Goal: Task Accomplishment & Management: Complete application form

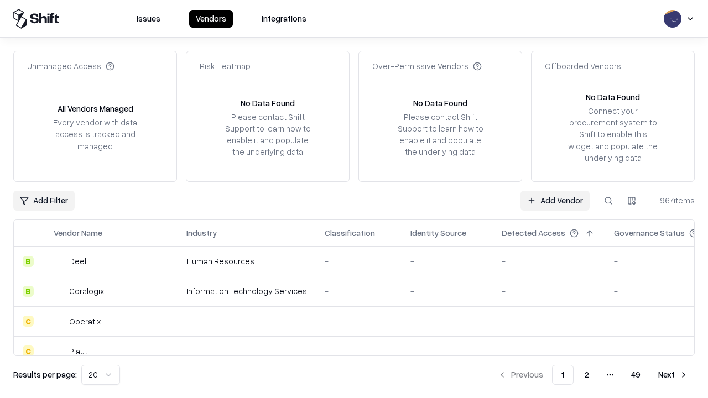
click at [555, 200] on link "Add Vendor" at bounding box center [555, 201] width 69 height 20
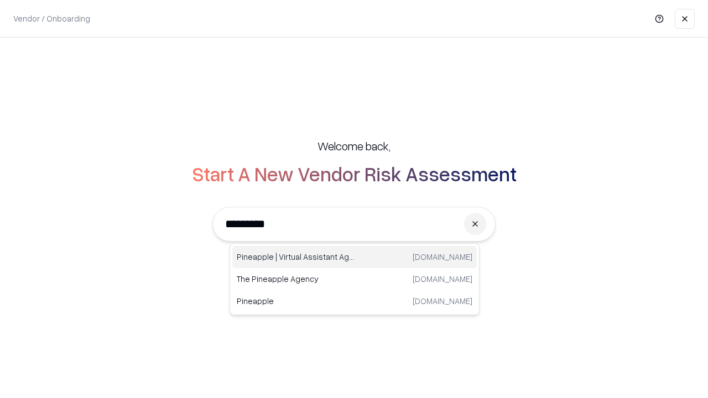
click at [355, 257] on div "Pineapple | Virtual Assistant Agency [DOMAIN_NAME]" at bounding box center [354, 257] width 245 height 22
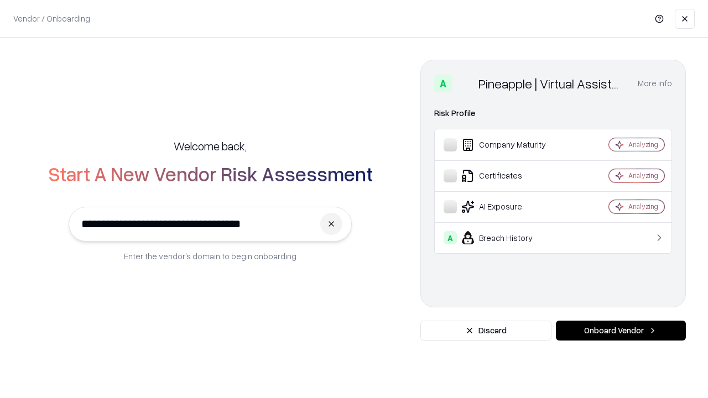
type input "**********"
click at [621, 331] on button "Onboard Vendor" at bounding box center [621, 331] width 130 height 20
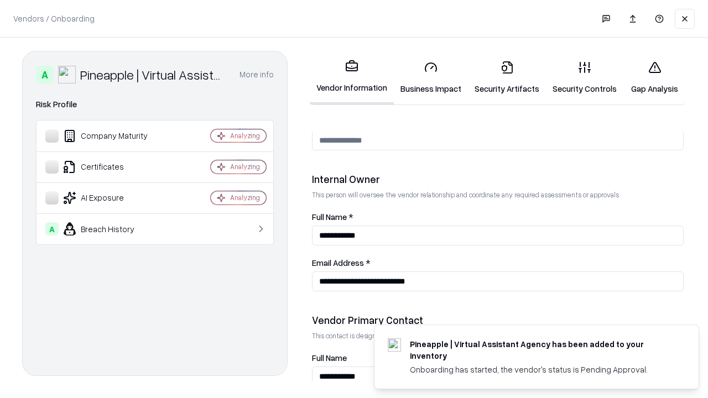
scroll to position [573, 0]
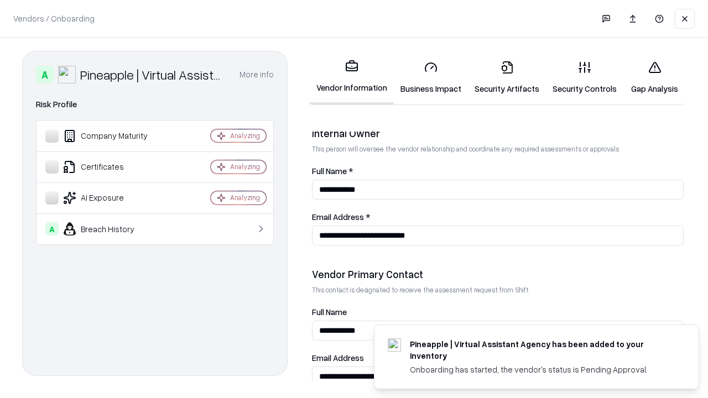
click at [431, 77] on link "Business Impact" at bounding box center [431, 77] width 74 height 51
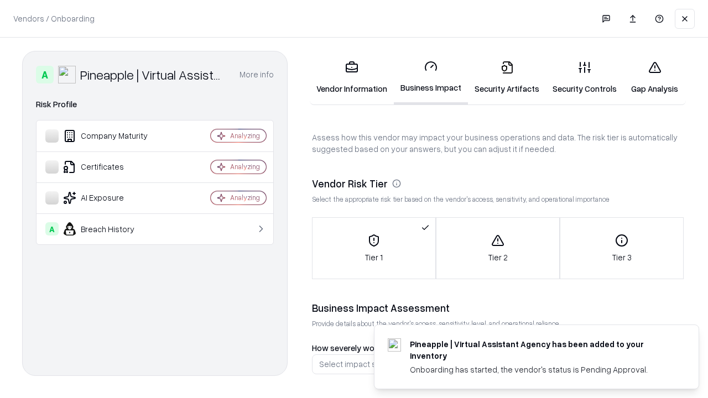
click at [655, 77] on link "Gap Analysis" at bounding box center [655, 77] width 63 height 51
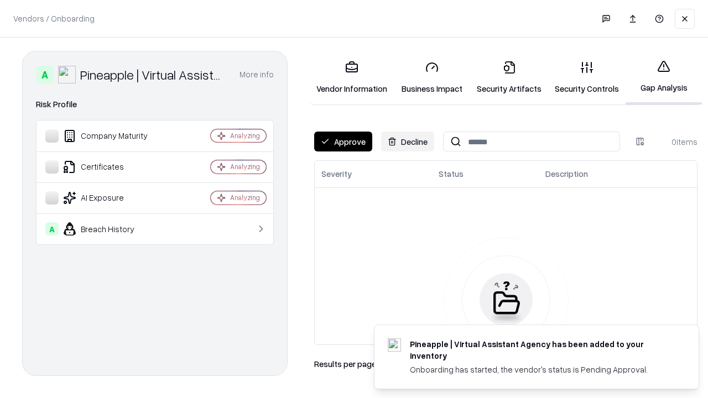
click at [343, 142] on button "Approve" at bounding box center [343, 142] width 58 height 20
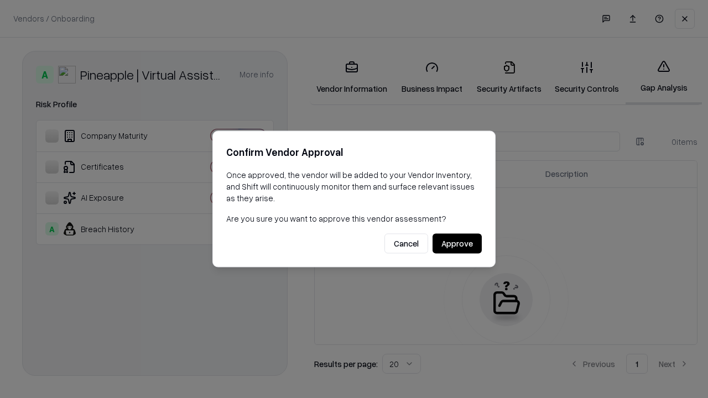
click at [457, 244] on button "Approve" at bounding box center [457, 244] width 49 height 20
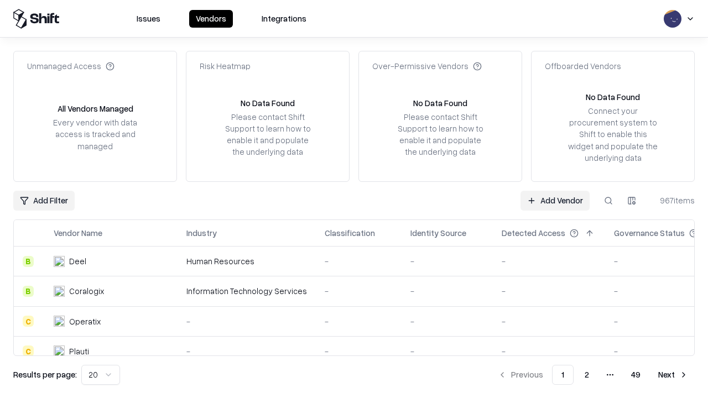
type input "**********"
click at [555, 200] on link "Add Vendor" at bounding box center [555, 201] width 69 height 20
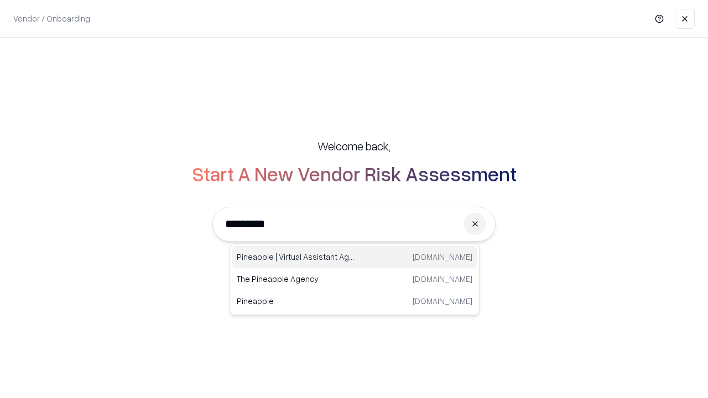
click at [355, 257] on div "Pineapple | Virtual Assistant Agency [DOMAIN_NAME]" at bounding box center [354, 257] width 245 height 22
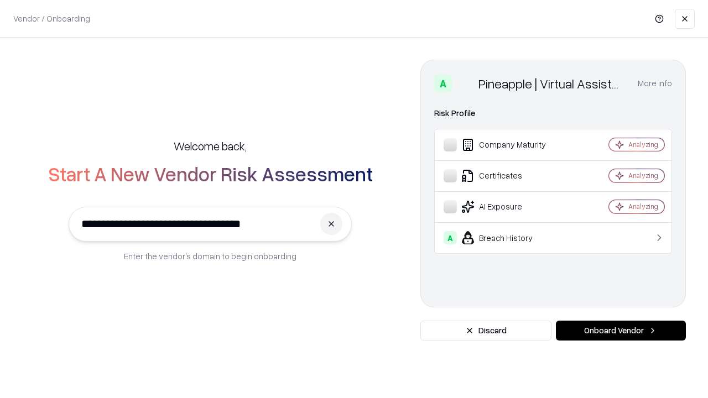
type input "**********"
click at [621, 331] on button "Onboard Vendor" at bounding box center [621, 331] width 130 height 20
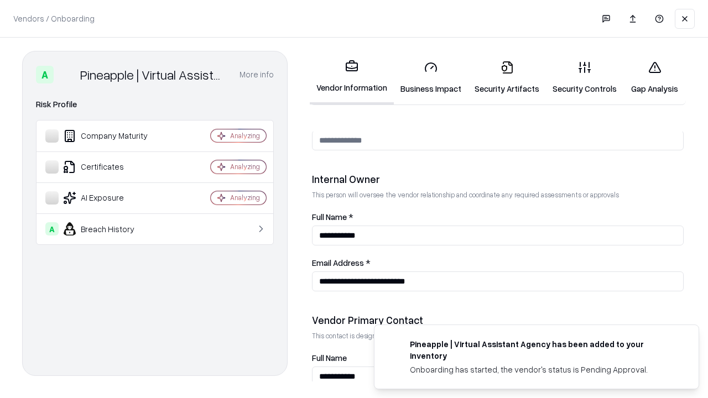
scroll to position [573, 0]
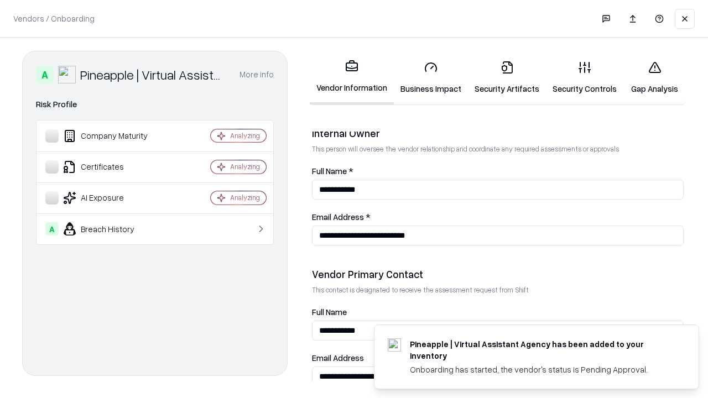
click at [655, 77] on link "Gap Analysis" at bounding box center [655, 77] width 63 height 51
